Goal: Task Accomplishment & Management: Manage account settings

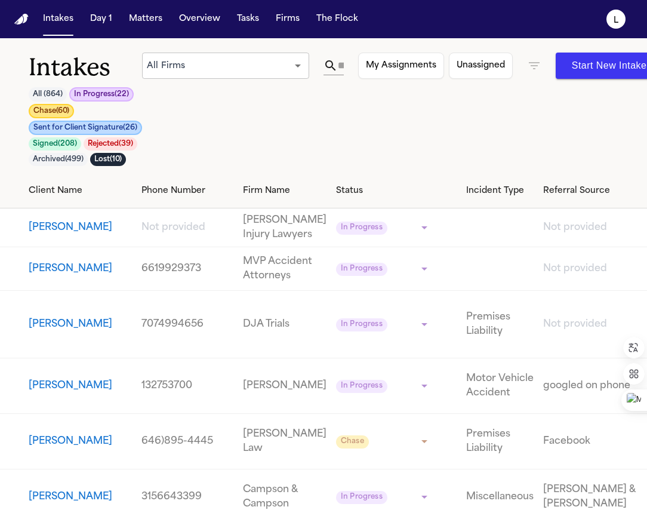
click at [48, 276] on button "[PERSON_NAME]" at bounding box center [71, 268] width 84 height 14
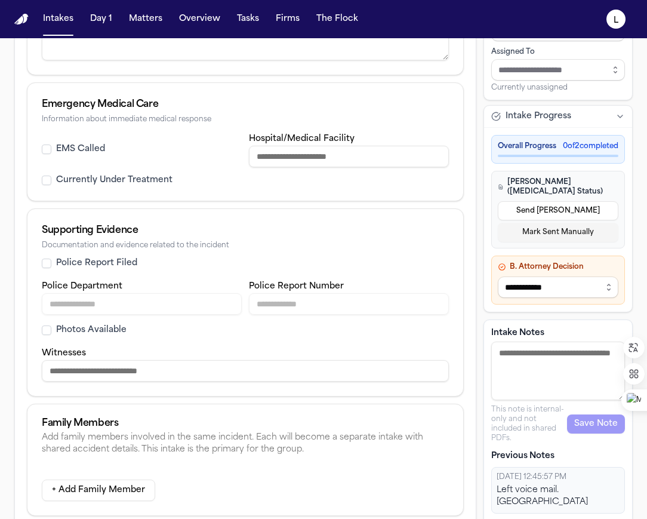
scroll to position [544, 0]
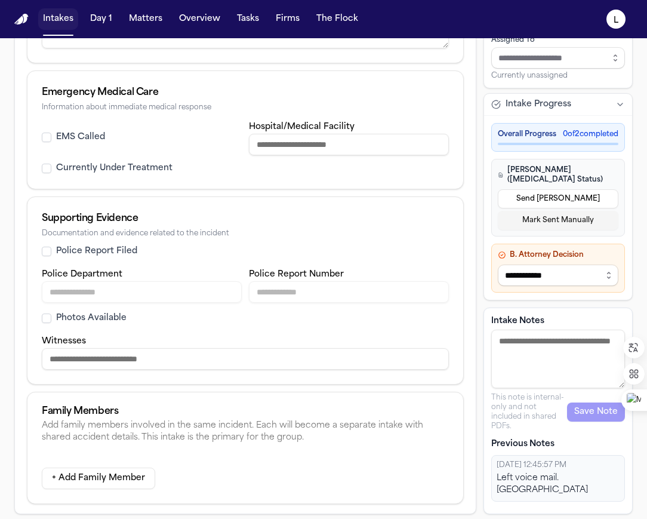
click at [50, 20] on button "Intakes" at bounding box center [58, 18] width 40 height 21
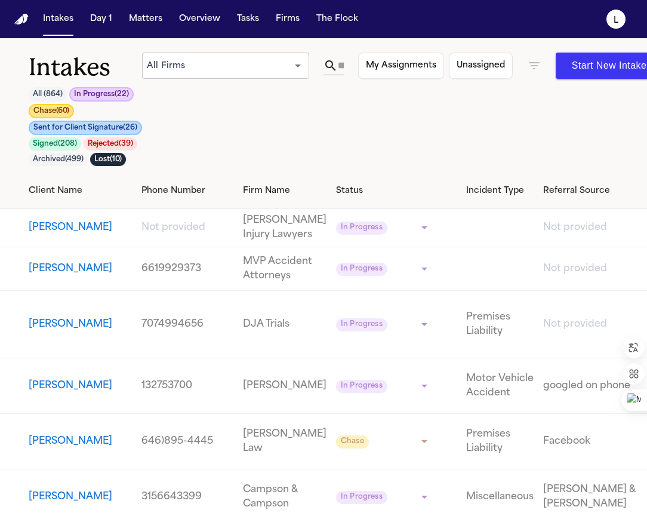
click at [61, 112] on button "Chase ( 60 )" at bounding box center [51, 111] width 45 height 14
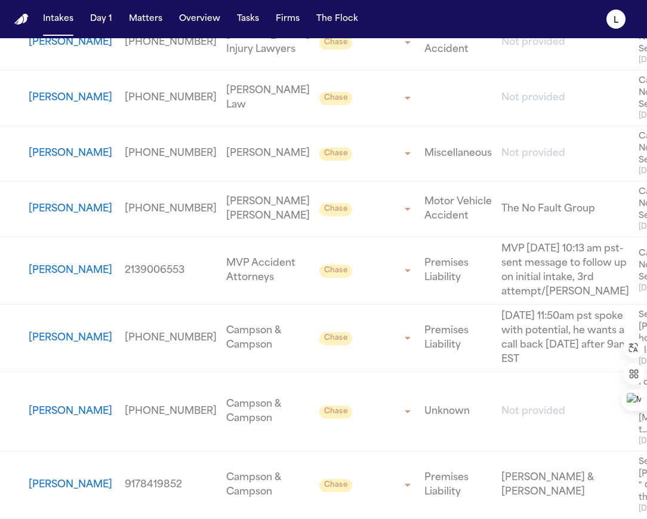
scroll to position [4047, 0]
click at [57, 271] on button "[PERSON_NAME]" at bounding box center [71, 270] width 84 height 14
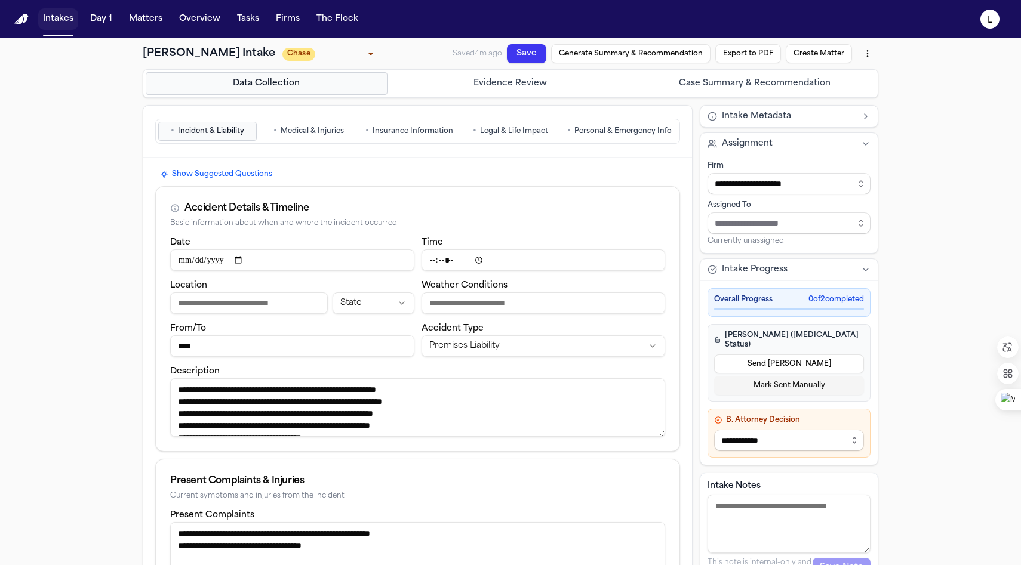
click at [55, 24] on button "Intakes" at bounding box center [58, 18] width 40 height 21
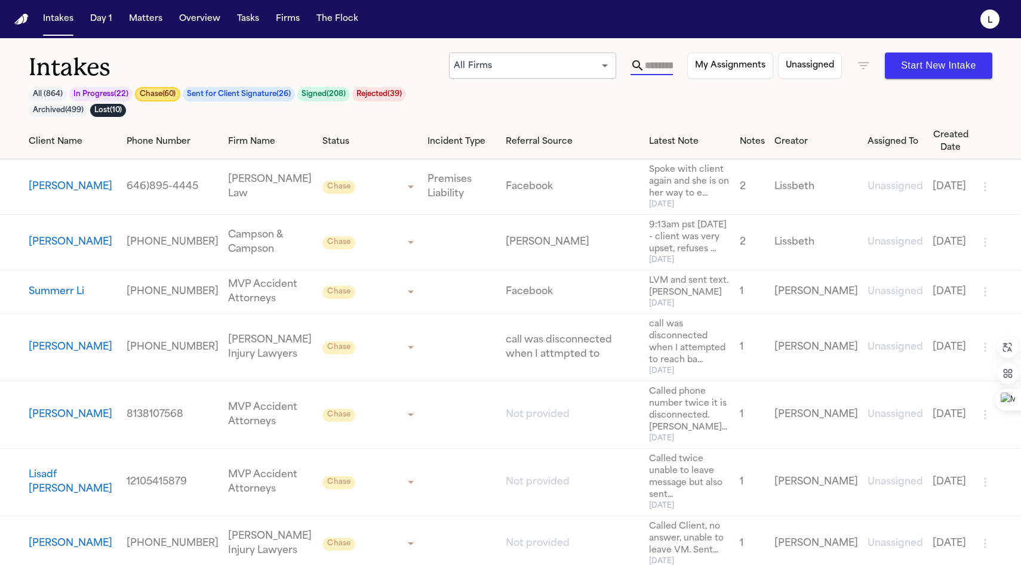
click at [646, 69] on input "text" at bounding box center [659, 65] width 28 height 19
paste input "**********"
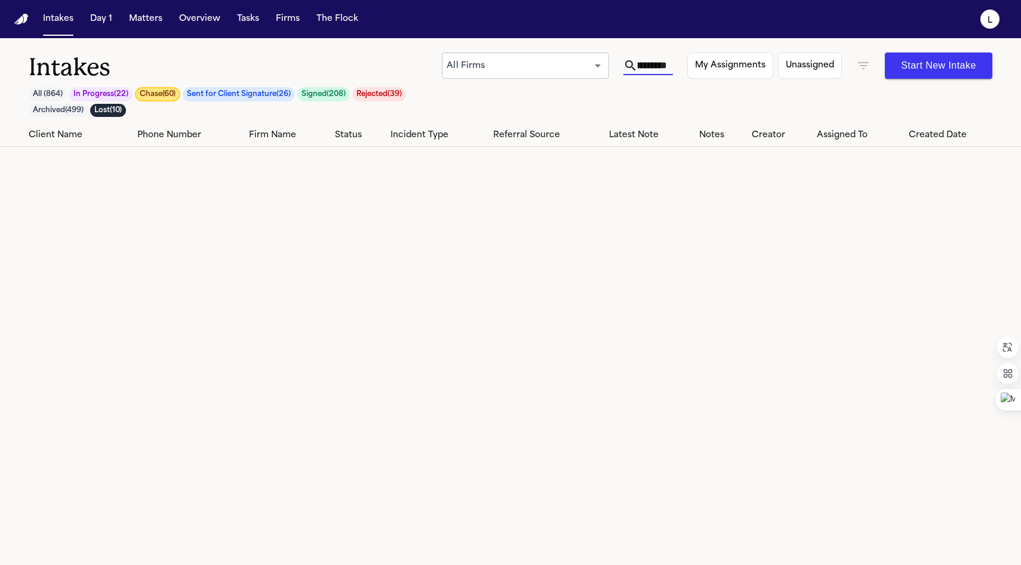
type input "**********"
click at [646, 67] on icon "button" at bounding box center [863, 65] width 14 height 14
click at [646, 119] on icon at bounding box center [827, 122] width 8 height 8
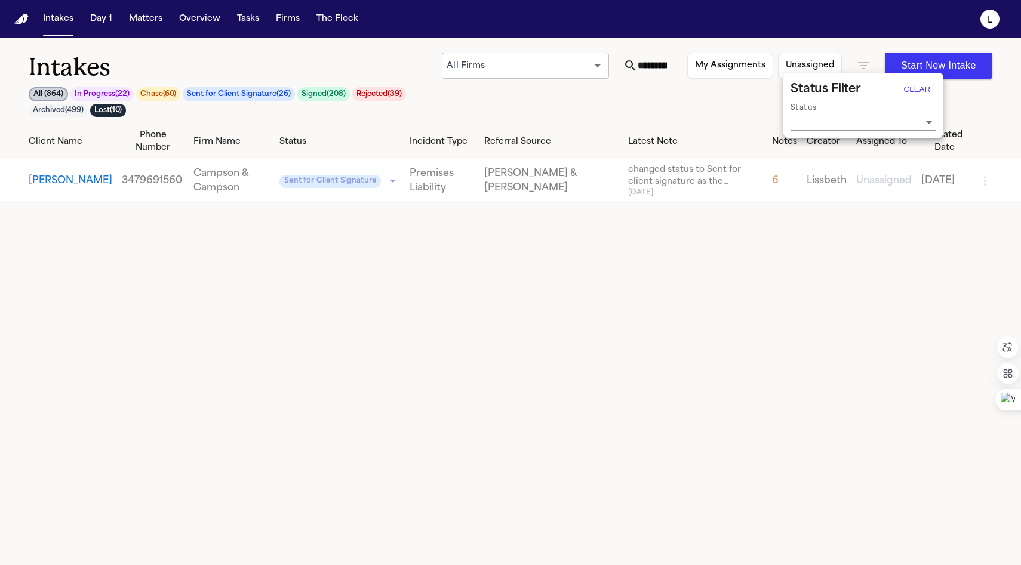
click at [602, 182] on div at bounding box center [510, 282] width 1021 height 565
click at [53, 175] on button "[PERSON_NAME]" at bounding box center [71, 181] width 84 height 14
select select "******"
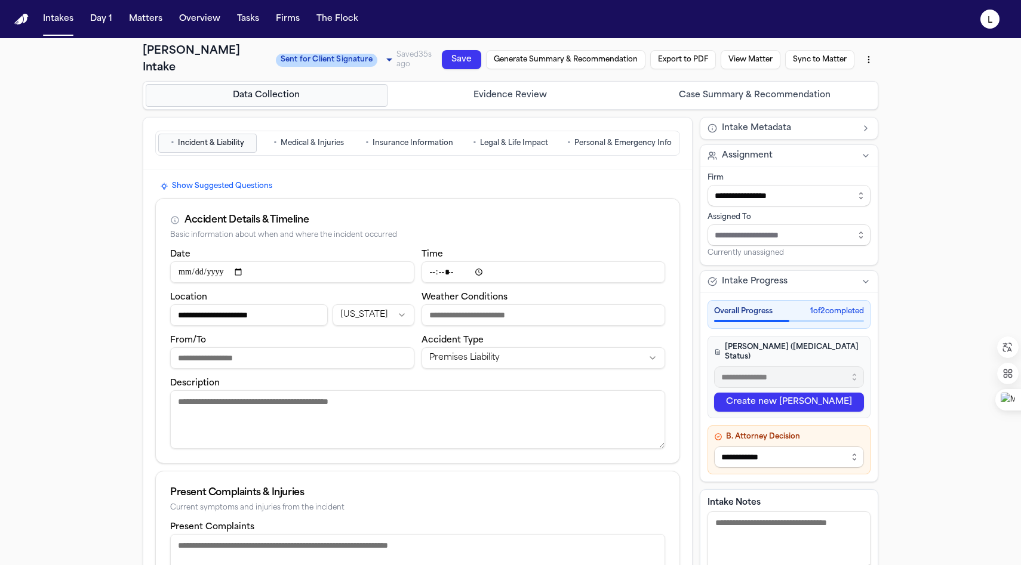
click at [608, 144] on span "Personal & Emergency Info" at bounding box center [622, 143] width 97 height 10
